Goal: Transaction & Acquisition: Obtain resource

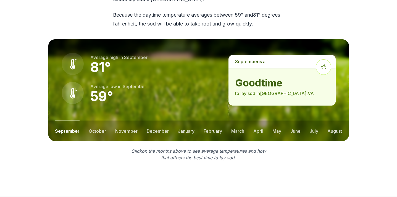
scroll to position [770, 0]
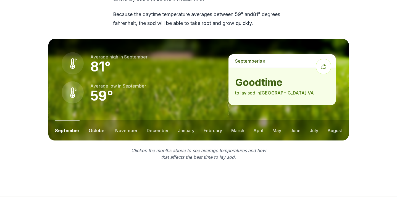
click at [94, 120] on button "october" at bounding box center [97, 130] width 17 height 20
click at [122, 120] on button "november" at bounding box center [126, 130] width 22 height 20
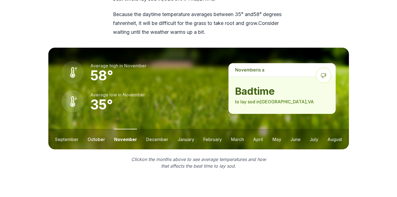
click at [96, 129] on button "october" at bounding box center [96, 139] width 17 height 20
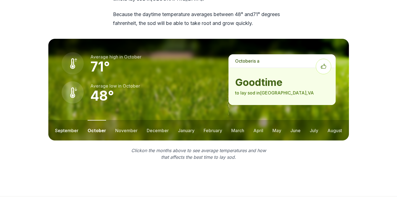
click at [68, 120] on button "september" at bounding box center [66, 130] width 23 height 20
click at [337, 120] on button "august" at bounding box center [335, 130] width 15 height 20
click at [315, 120] on button "july" at bounding box center [313, 130] width 9 height 20
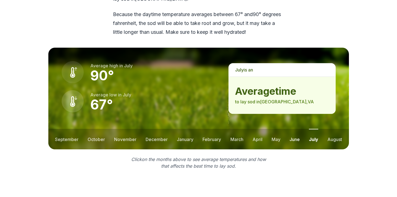
click at [294, 129] on button "june" at bounding box center [295, 139] width 10 height 20
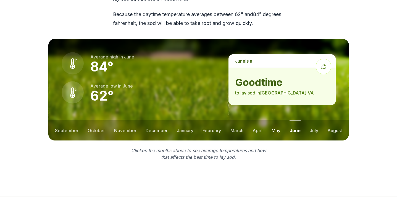
click at [276, 120] on button "may" at bounding box center [276, 130] width 9 height 20
click at [259, 120] on button "april" at bounding box center [258, 130] width 10 height 20
click at [238, 120] on button "march" at bounding box center [237, 130] width 13 height 20
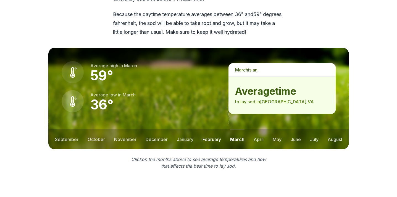
click at [210, 129] on button "february" at bounding box center [212, 139] width 19 height 20
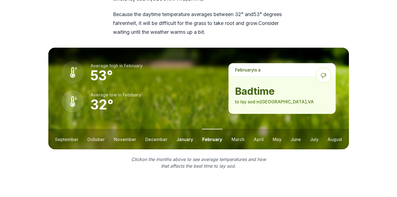
click at [187, 129] on button "january" at bounding box center [185, 139] width 17 height 20
click at [147, 129] on button "december" at bounding box center [156, 139] width 22 height 20
click at [127, 129] on button "november" at bounding box center [125, 139] width 22 height 20
click at [94, 129] on button "october" at bounding box center [96, 139] width 17 height 20
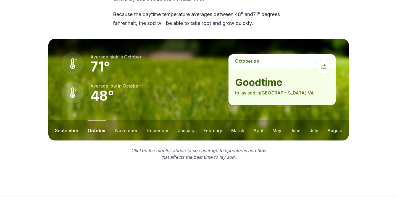
click at [67, 121] on button "september" at bounding box center [66, 130] width 23 height 20
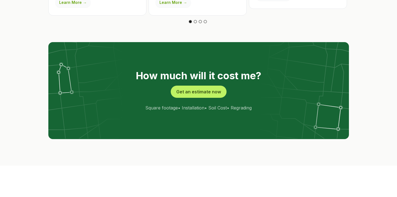
scroll to position [1105, 0]
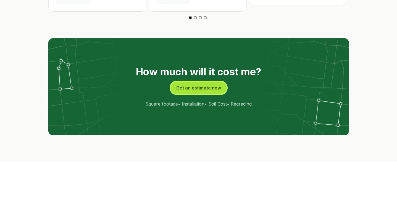
click at [198, 82] on button "Get an estimate now" at bounding box center [199, 88] width 56 height 12
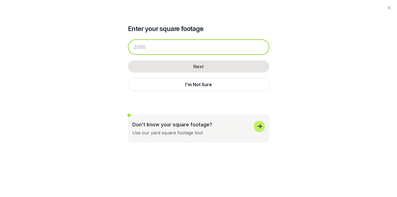
click at [147, 47] on input "number" at bounding box center [199, 46] width 142 height 15
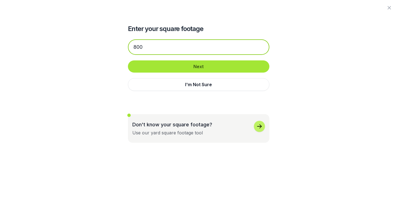
type input "800"
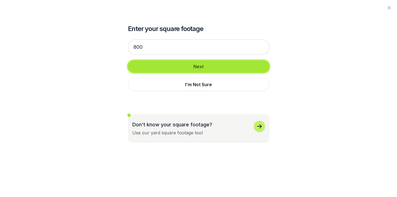
click at [176, 65] on button "Next" at bounding box center [199, 66] width 142 height 12
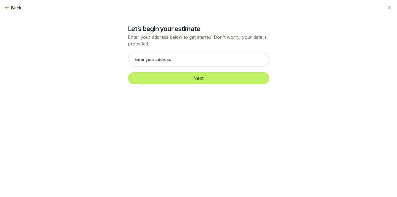
click at [12, 7] on span "Back" at bounding box center [16, 7] width 11 height 7
